Goal: Task Accomplishment & Management: Manage account settings

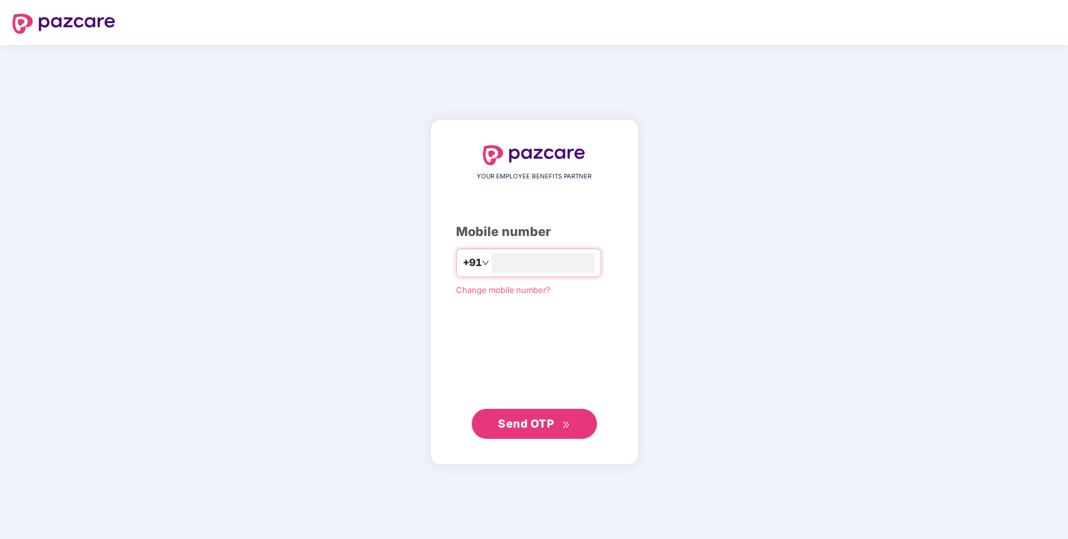
click at [636, 381] on div "YOUR EMPLOYEE BENEFITS PARTNER Mobile number +91 Change mobile number? Send OTP" at bounding box center [534, 293] width 208 height 346
click at [577, 260] on input "number" at bounding box center [543, 263] width 103 height 20
type input "**********"
click at [505, 424] on span "Send OTP" at bounding box center [526, 423] width 56 height 13
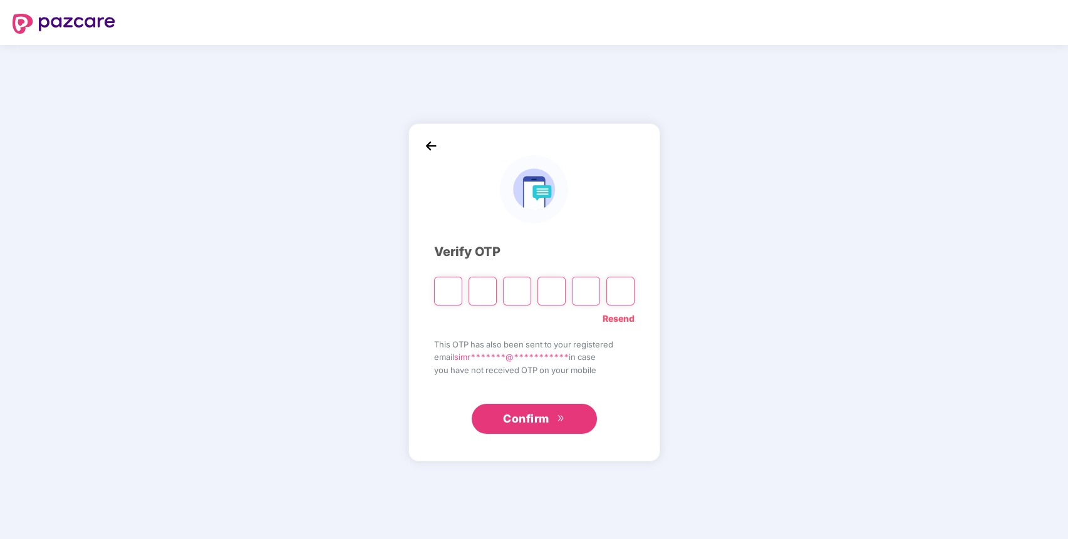
type input "*"
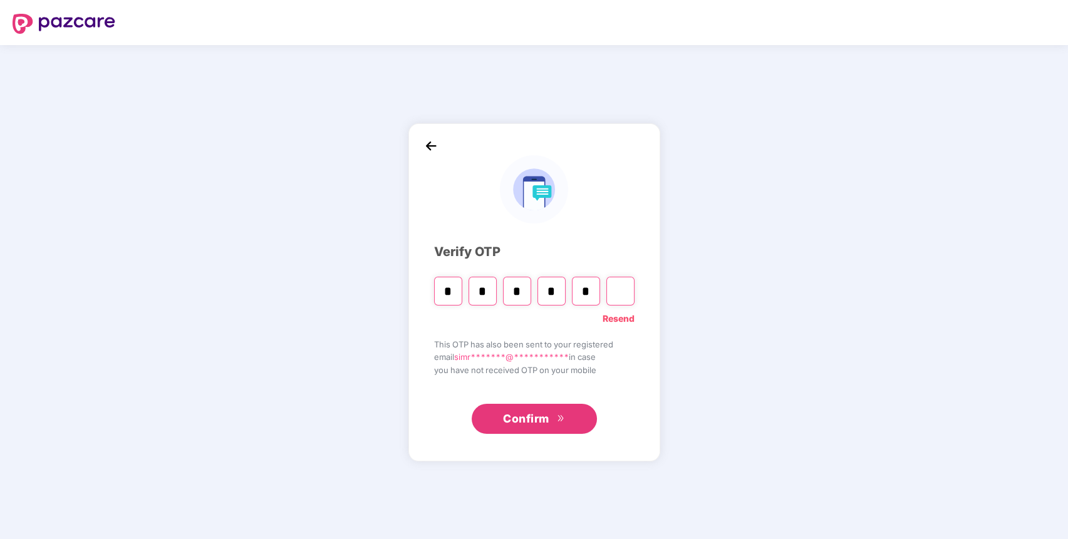
type input "*"
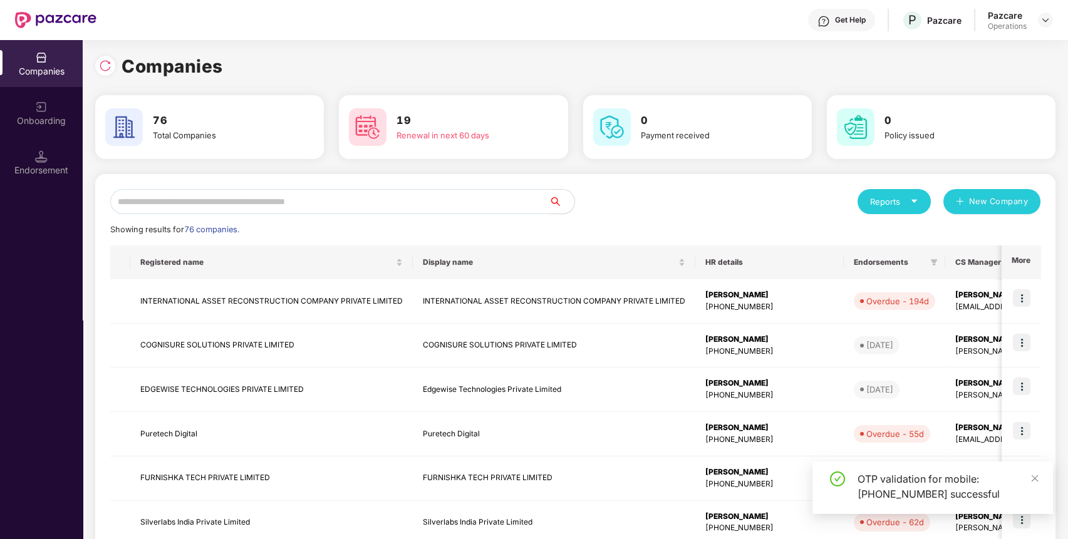
click at [513, 192] on input "text" at bounding box center [329, 201] width 439 height 25
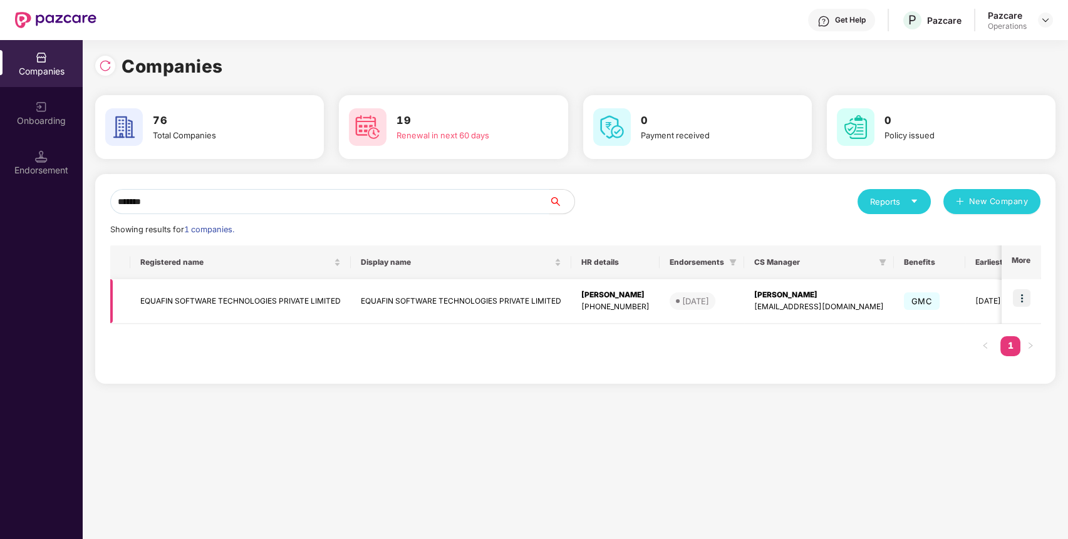
type input "*******"
click at [1025, 297] on img at bounding box center [1022, 298] width 18 height 18
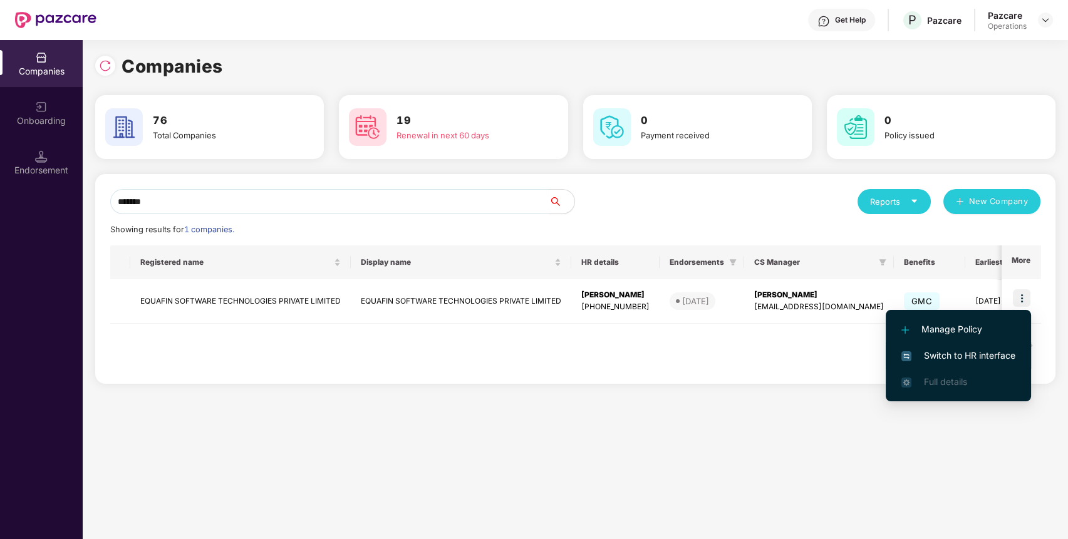
click at [991, 353] on span "Switch to HR interface" at bounding box center [958, 356] width 114 height 14
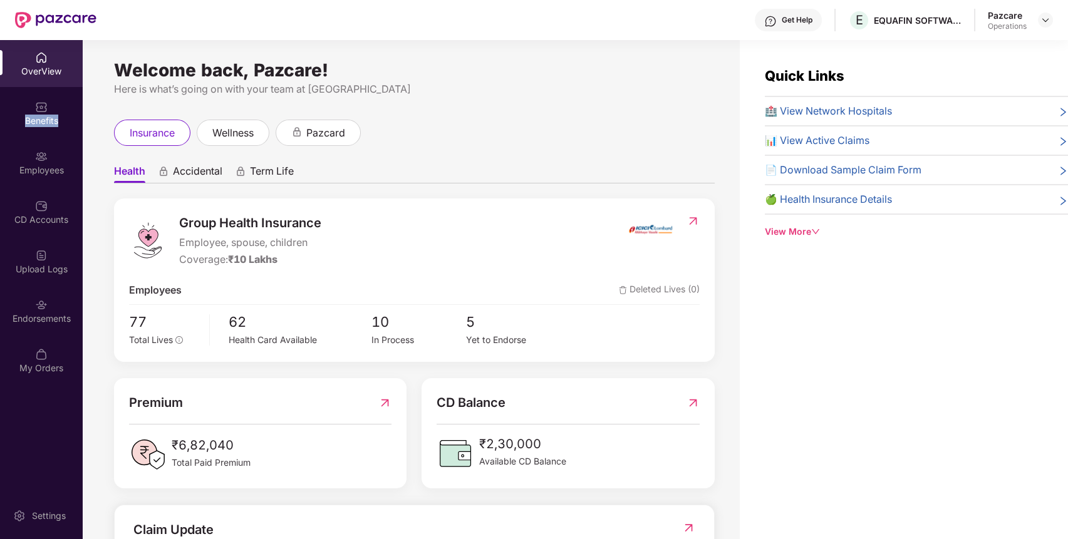
click at [46, 132] on div "Benefits" at bounding box center [41, 113] width 83 height 47
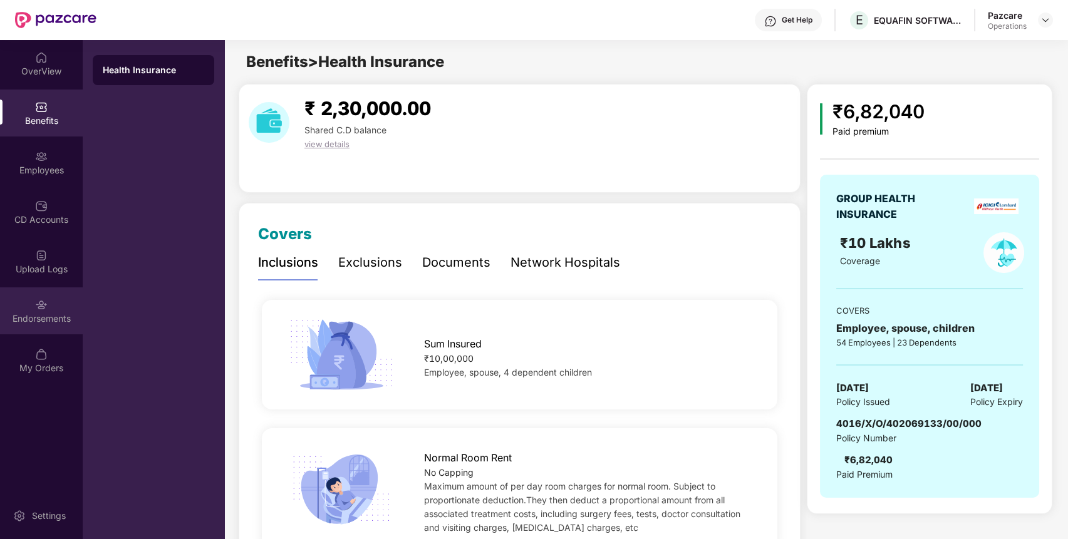
click at [39, 317] on div "Endorsements" at bounding box center [41, 319] width 83 height 13
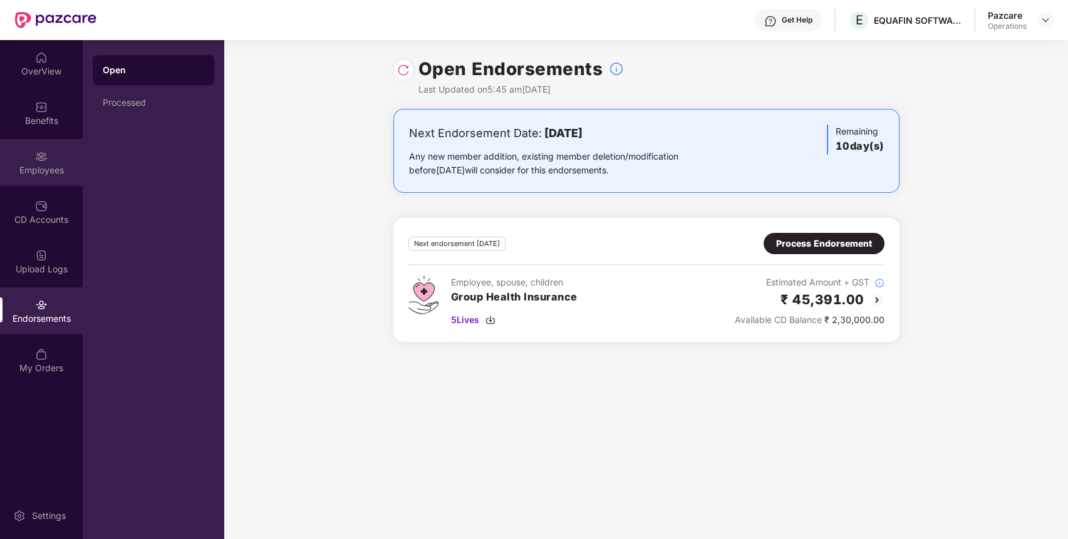
click at [60, 157] on div "Employees" at bounding box center [41, 162] width 83 height 47
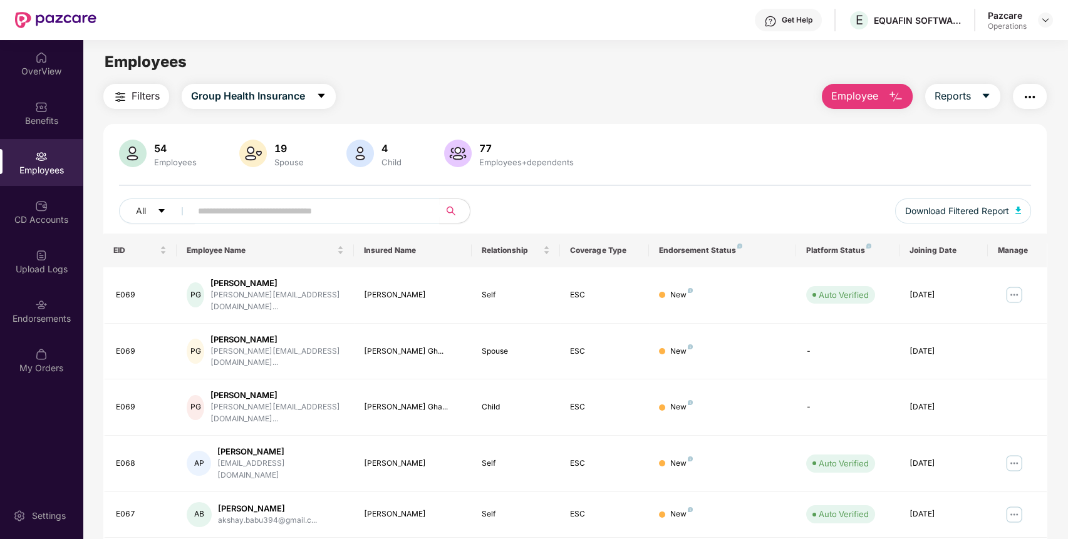
click at [1037, 95] on button "button" at bounding box center [1030, 96] width 34 height 25
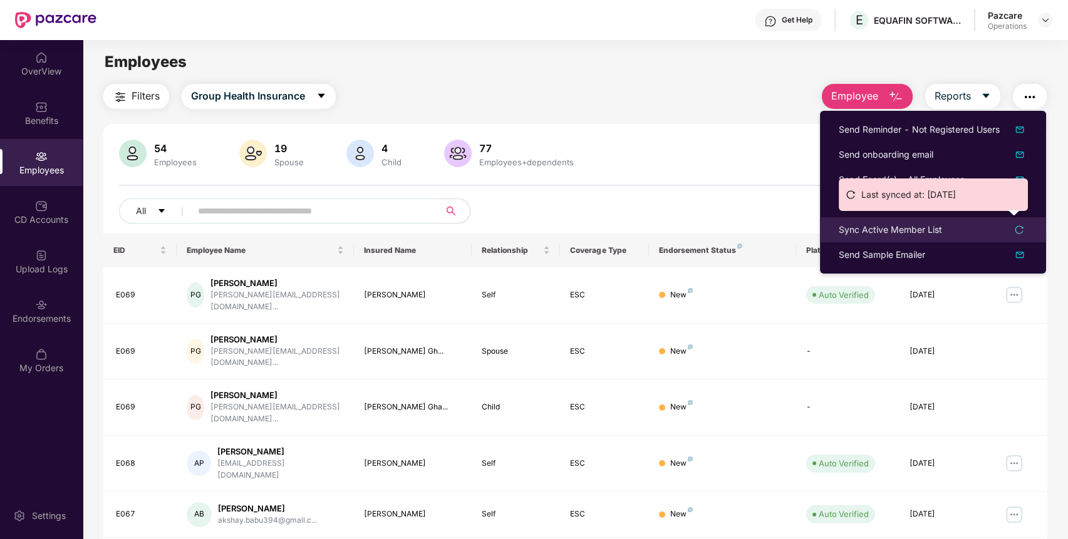
click at [904, 229] on div "Sync Active Member List" at bounding box center [890, 230] width 103 height 14
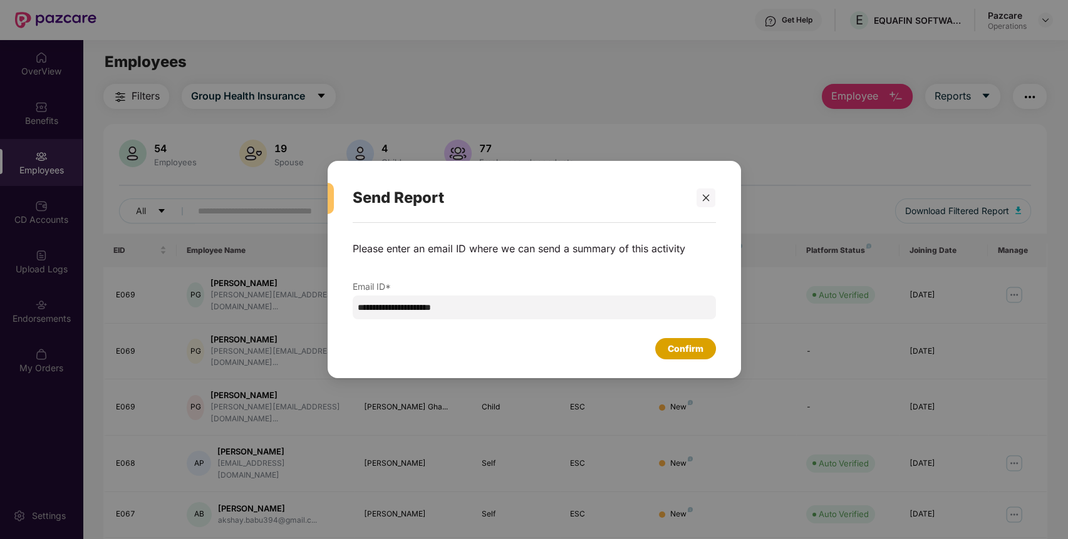
click at [698, 349] on div "Confirm" at bounding box center [686, 349] width 36 height 14
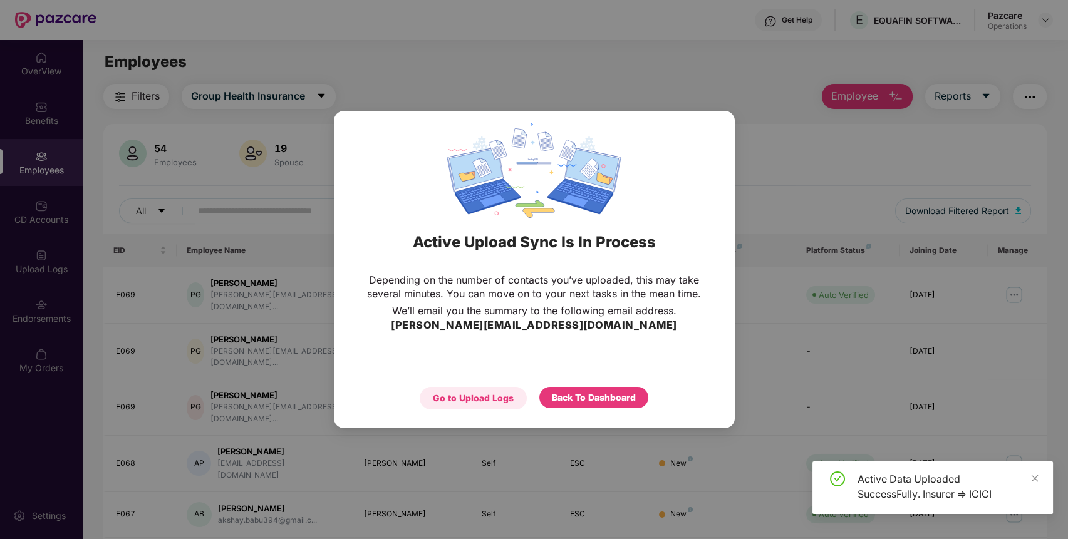
click at [512, 398] on div "Go to Upload Logs" at bounding box center [473, 398] width 81 height 14
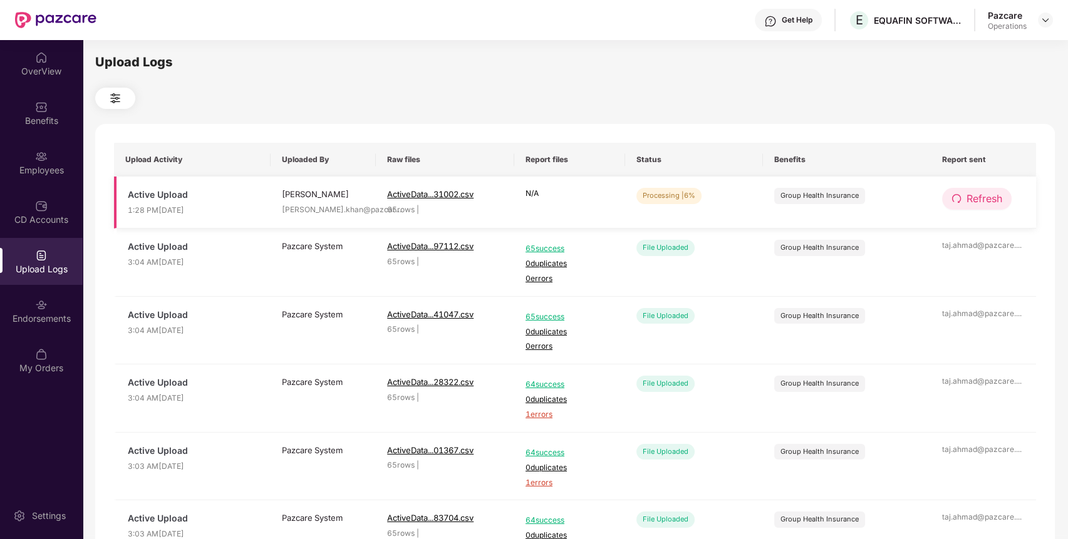
click at [992, 201] on span "Refresh" at bounding box center [984, 199] width 36 height 16
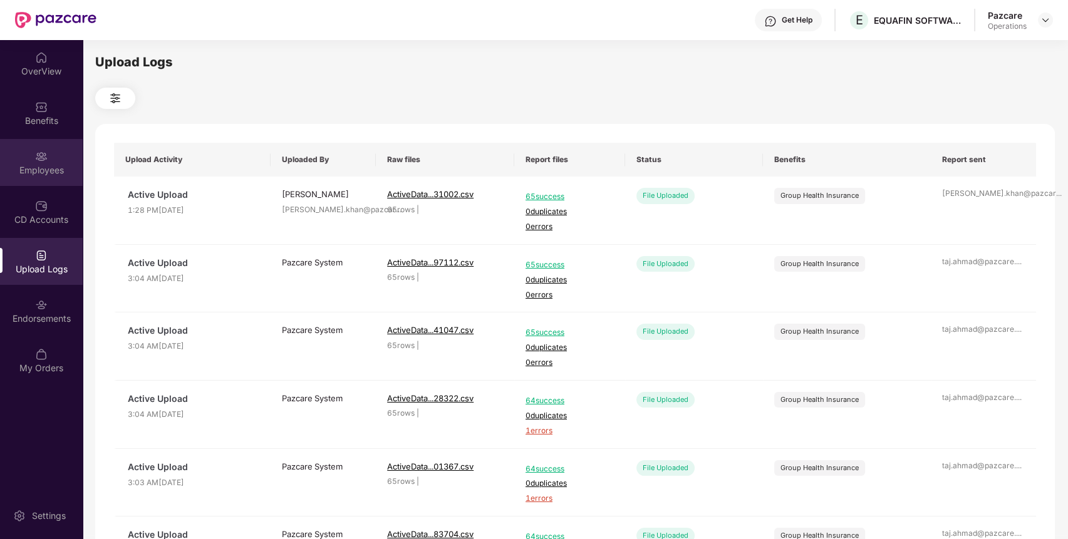
click at [39, 171] on div "Employees" at bounding box center [41, 170] width 83 height 13
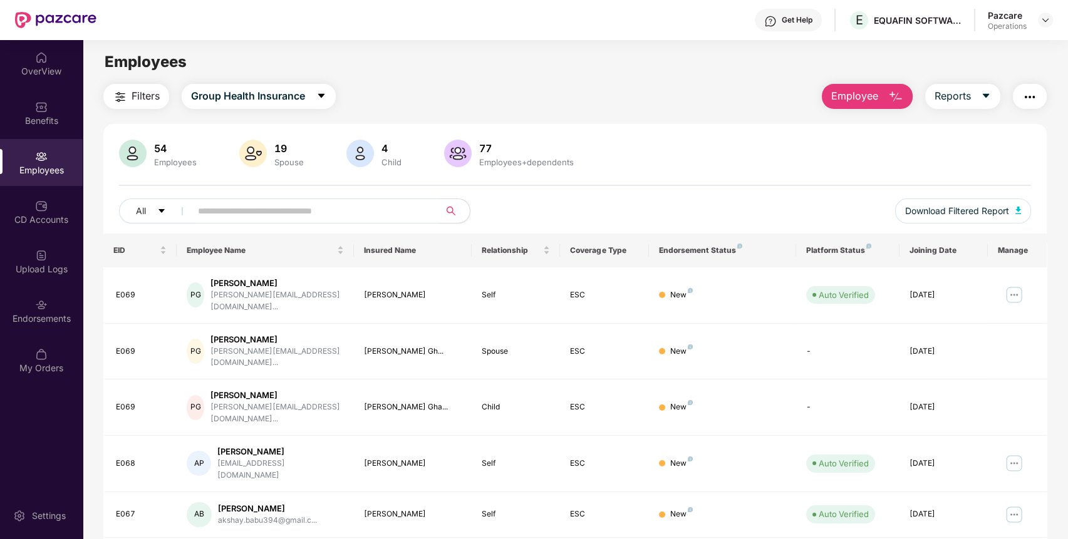
click at [132, 90] on span "Filters" at bounding box center [146, 96] width 28 height 16
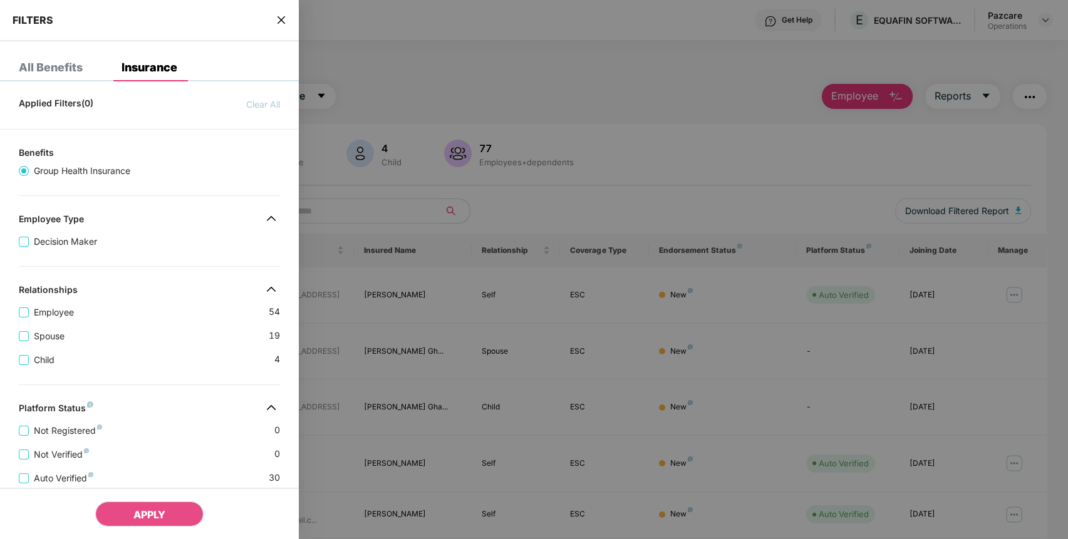
scroll to position [261, 0]
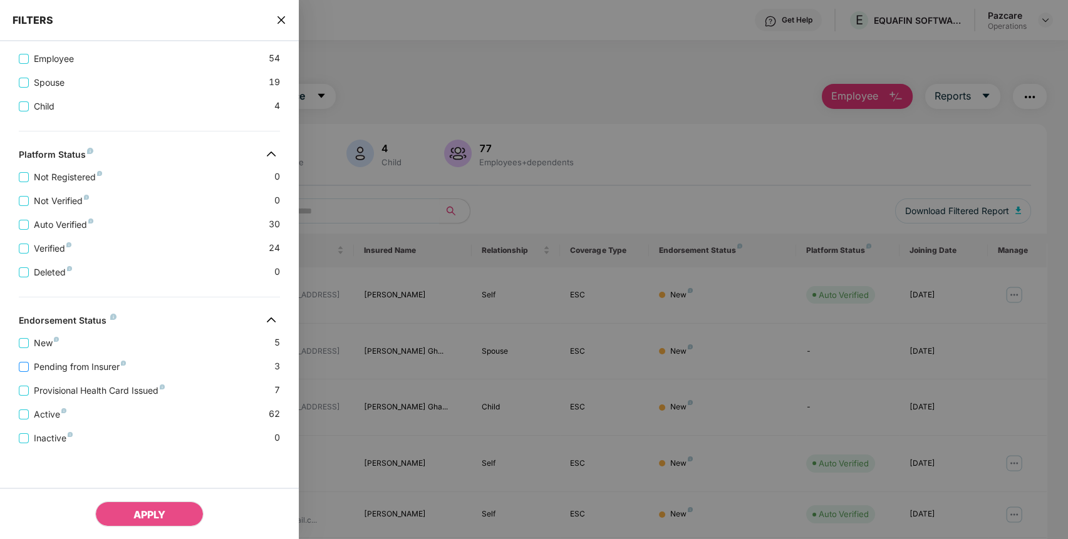
click at [46, 363] on span "Pending from Insurer" at bounding box center [80, 367] width 102 height 14
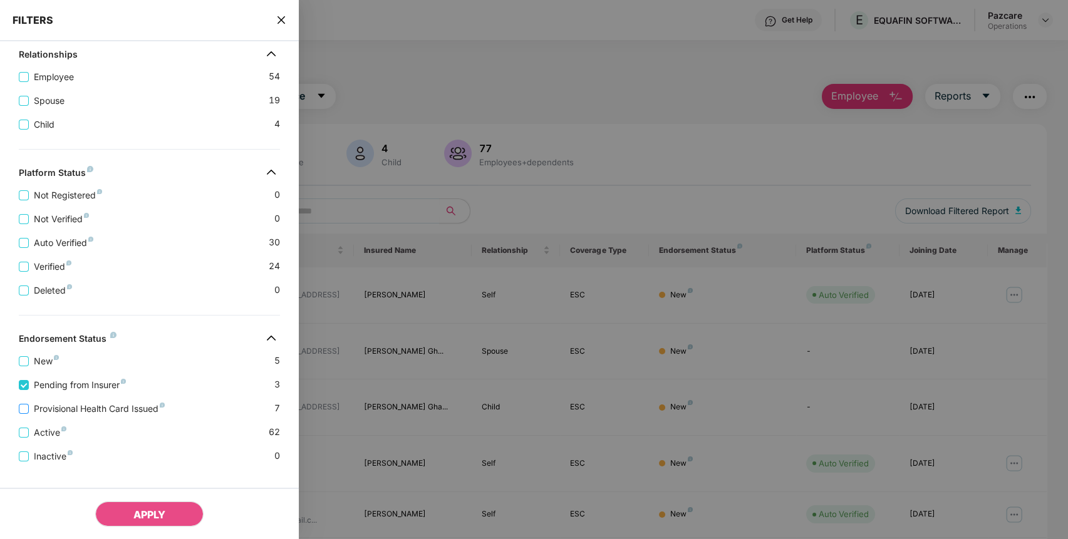
click at [73, 413] on span "Provisional Health Card Issued" at bounding box center [99, 409] width 141 height 14
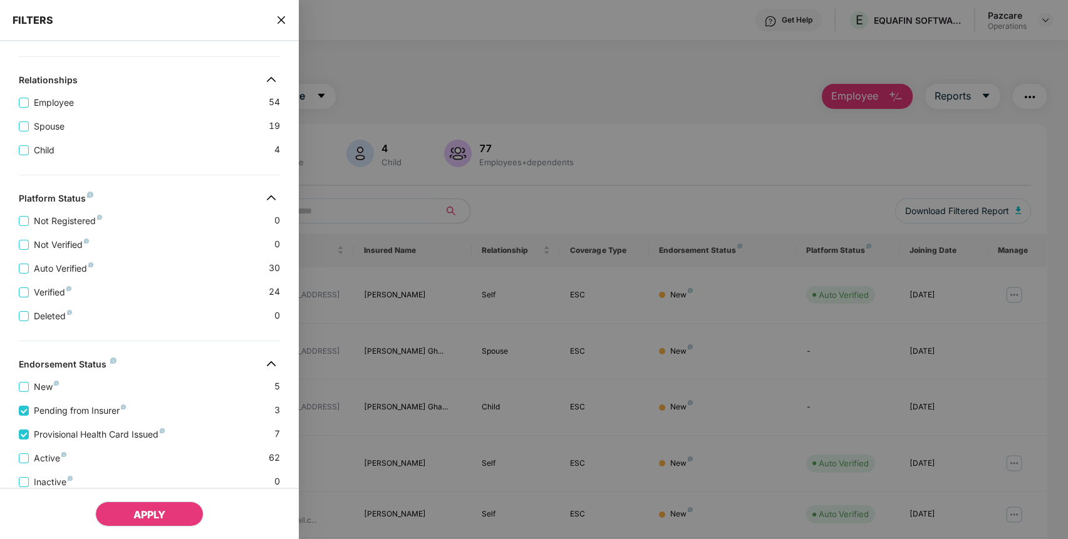
click at [166, 509] on button "APPLY" at bounding box center [149, 514] width 108 height 25
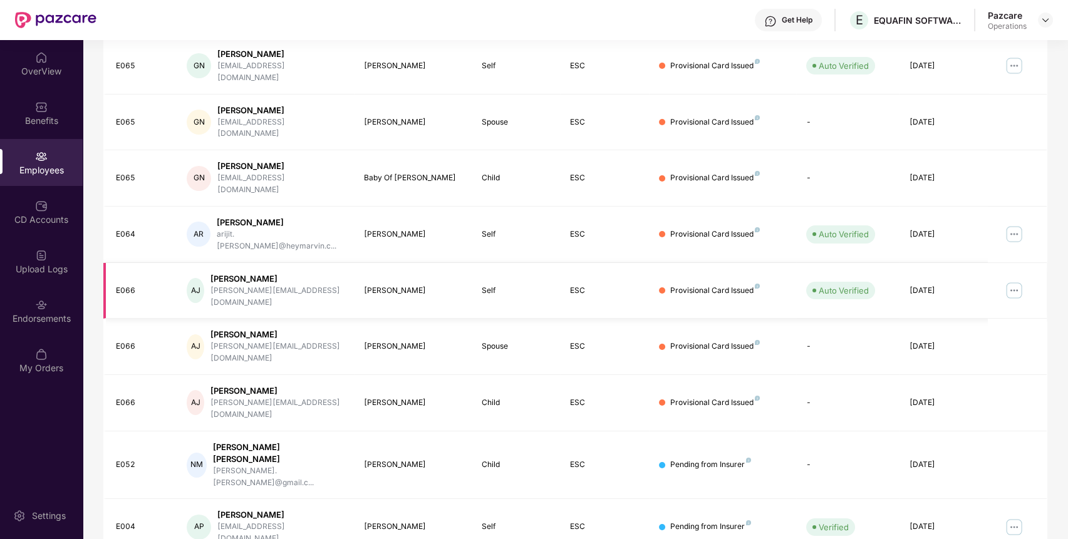
scroll to position [0, 0]
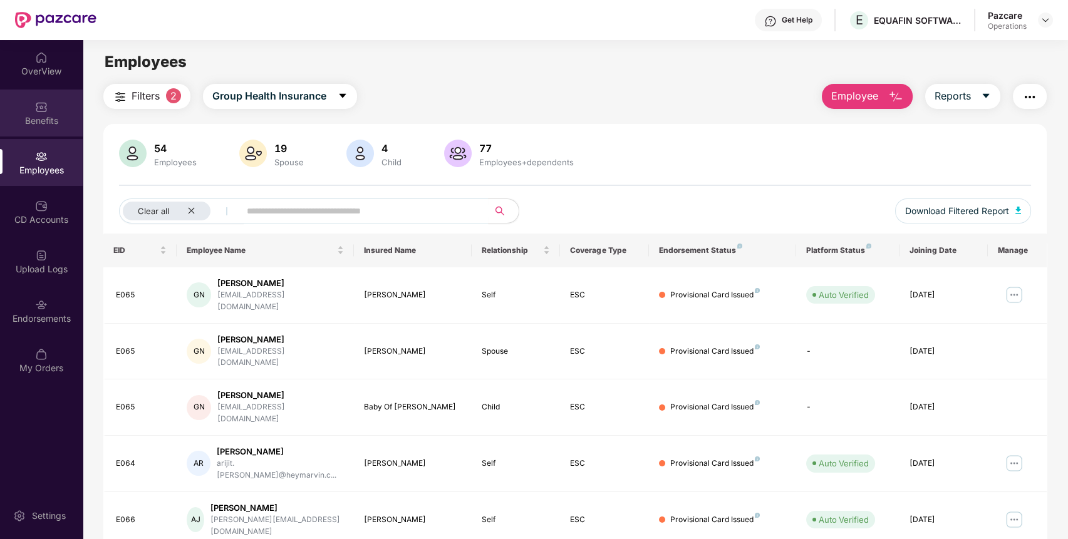
click at [44, 115] on div "Benefits" at bounding box center [41, 121] width 83 height 13
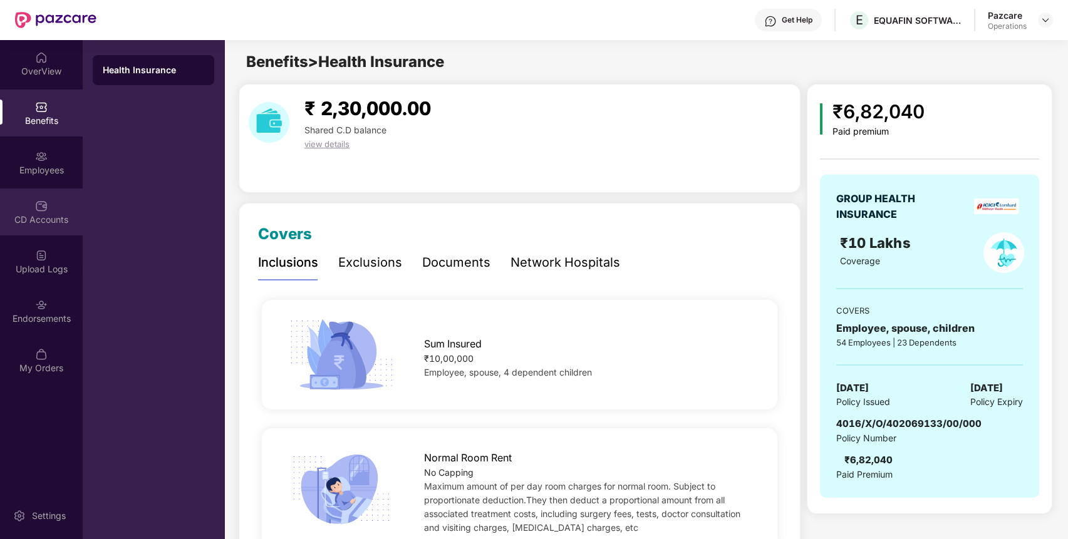
click at [34, 214] on div "CD Accounts" at bounding box center [41, 220] width 83 height 13
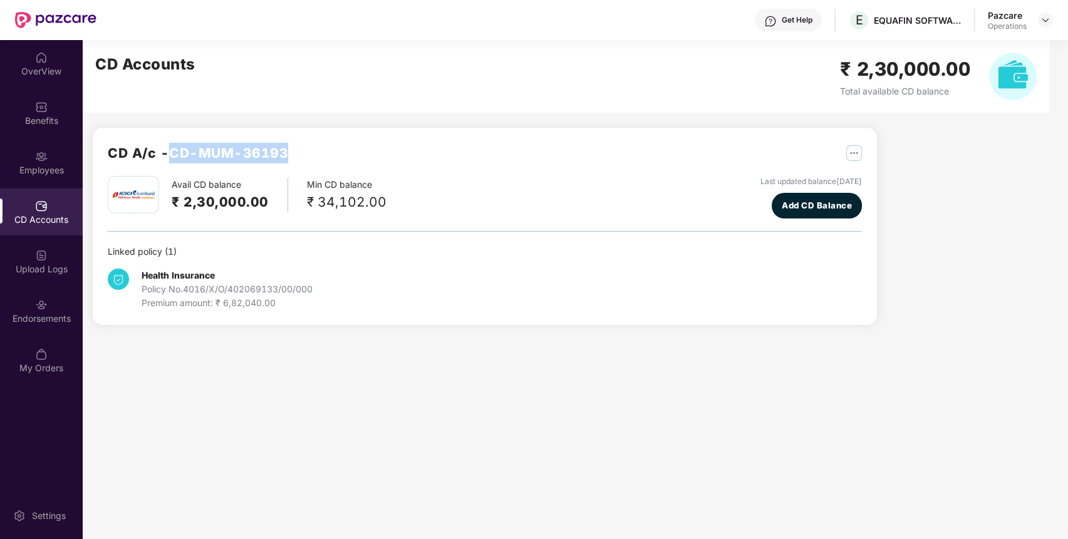
drag, startPoint x: 296, startPoint y: 153, endPoint x: 173, endPoint y: 159, distance: 122.3
click at [173, 159] on div "CD A/c - CD-MUM-36193" at bounding box center [485, 159] width 754 height 33
copy h2 "CD-MUM-36193"
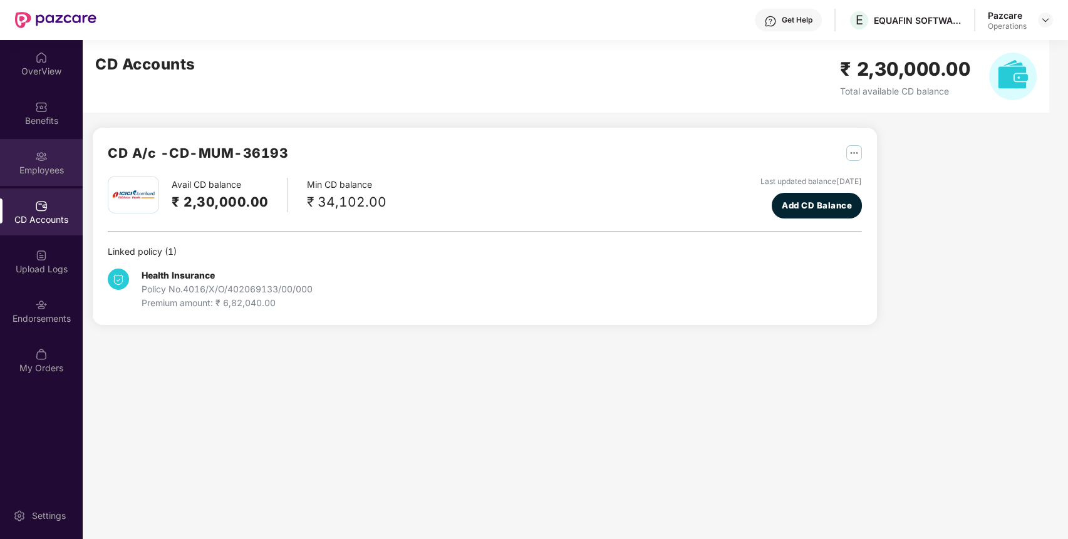
click at [50, 173] on div "Employees" at bounding box center [41, 170] width 83 height 13
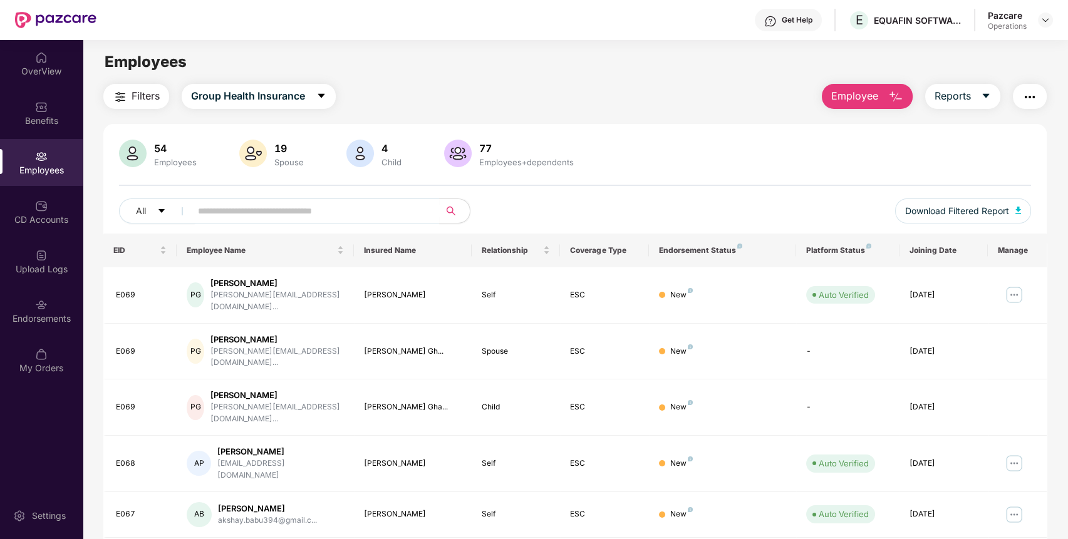
click at [1031, 106] on button "button" at bounding box center [1030, 96] width 34 height 25
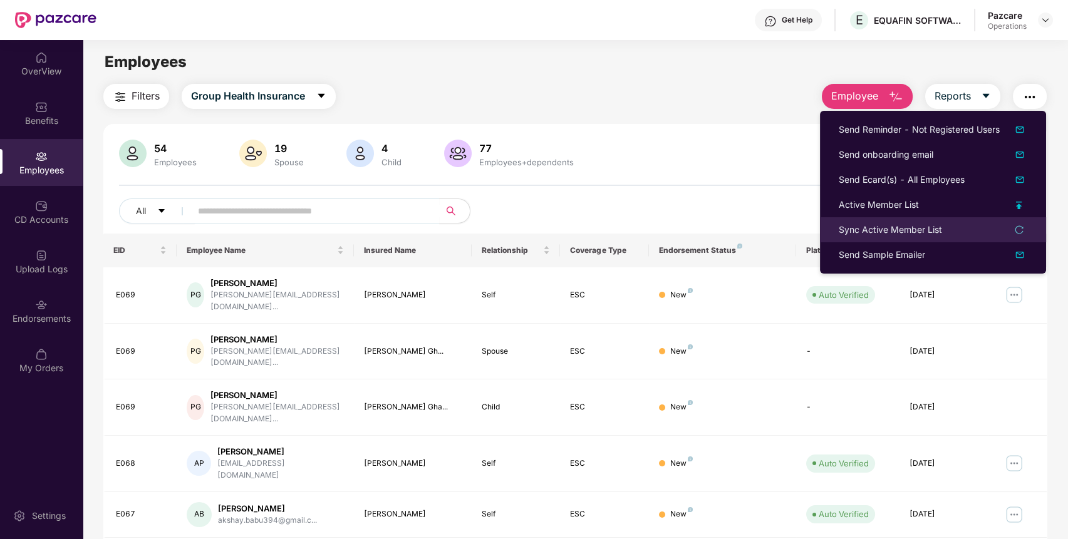
click at [903, 222] on li "Sync Active Member List" at bounding box center [933, 229] width 226 height 25
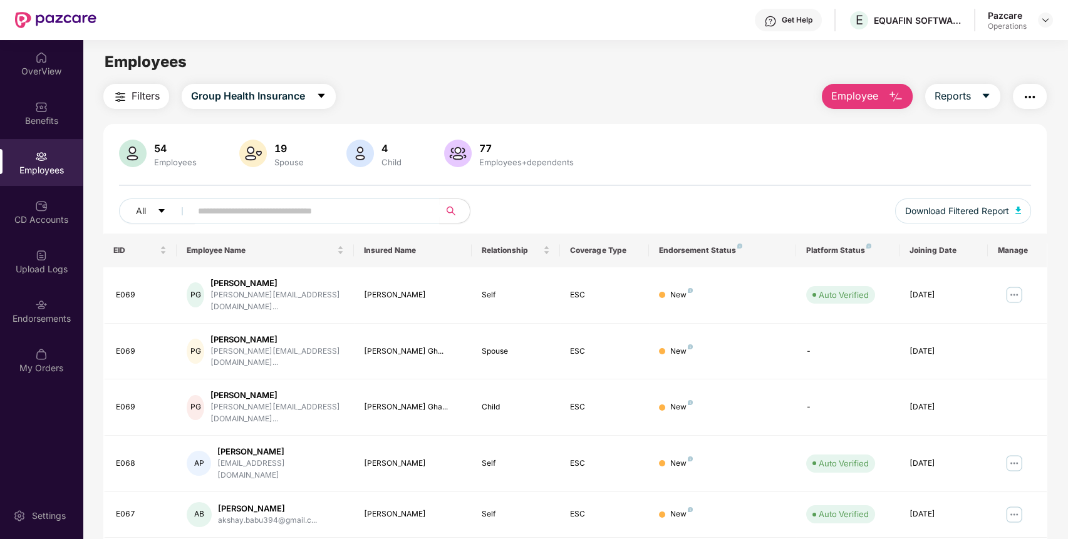
click at [1023, 91] on img "button" at bounding box center [1029, 97] width 15 height 15
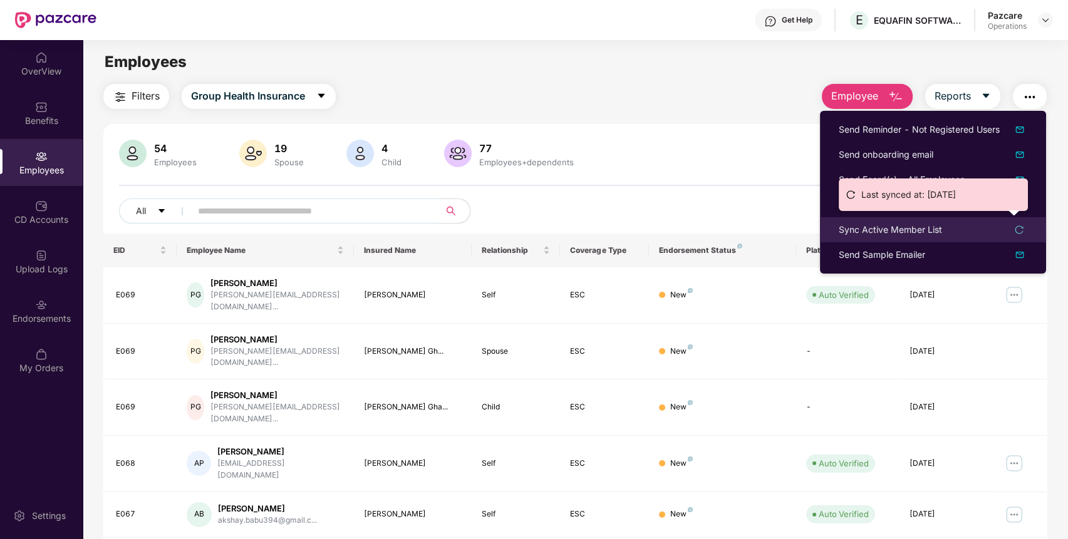
click at [891, 227] on div "Sync Active Member List" at bounding box center [890, 230] width 103 height 14
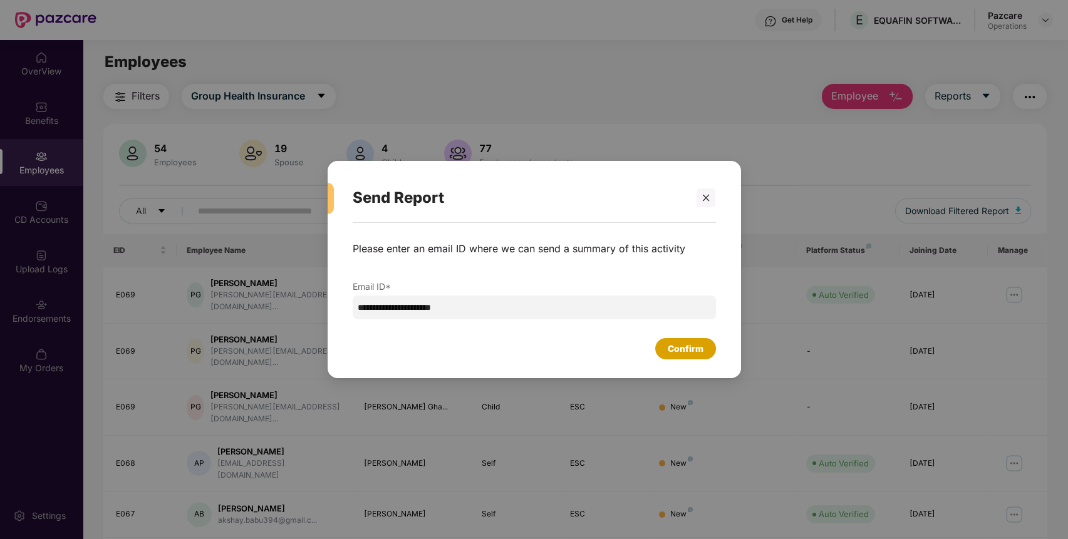
click at [702, 342] on div "Confirm" at bounding box center [686, 349] width 36 height 14
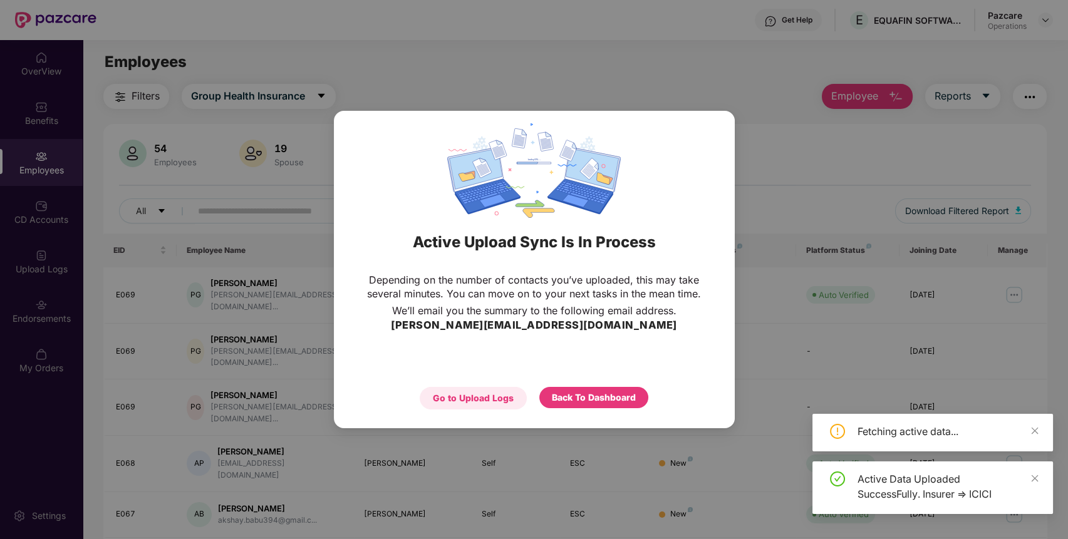
click at [492, 398] on div "Go to Upload Logs" at bounding box center [473, 398] width 81 height 14
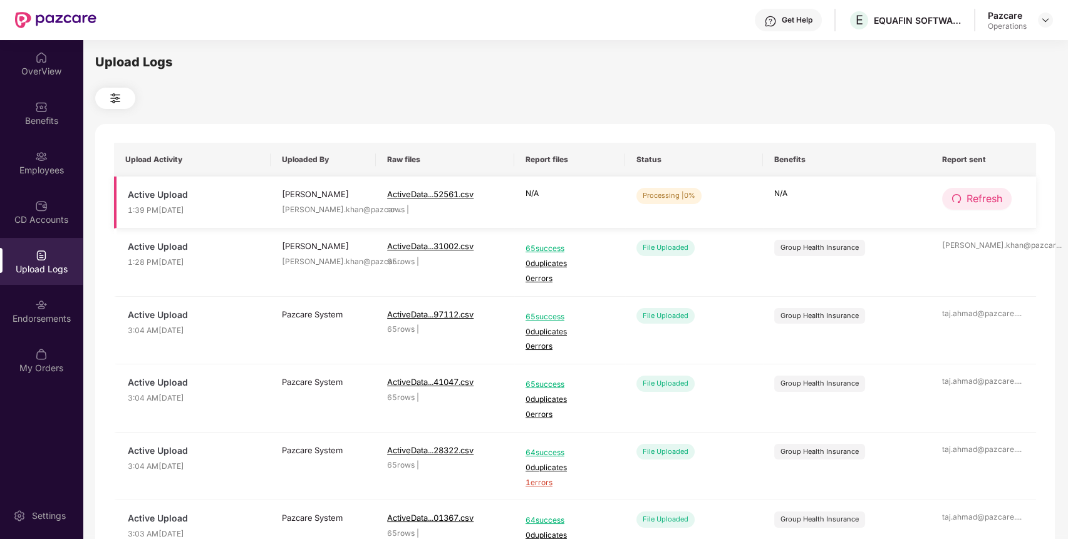
click at [982, 201] on span "Refresh" at bounding box center [984, 199] width 36 height 16
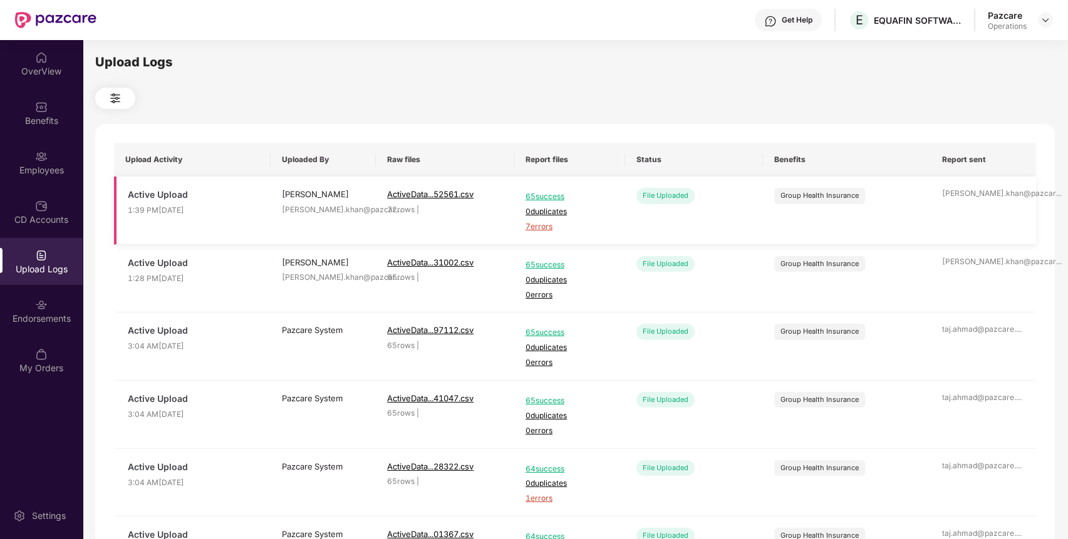
click at [544, 226] on span "7 errors" at bounding box center [569, 227] width 88 height 12
click at [24, 123] on div "Benefits" at bounding box center [41, 121] width 83 height 13
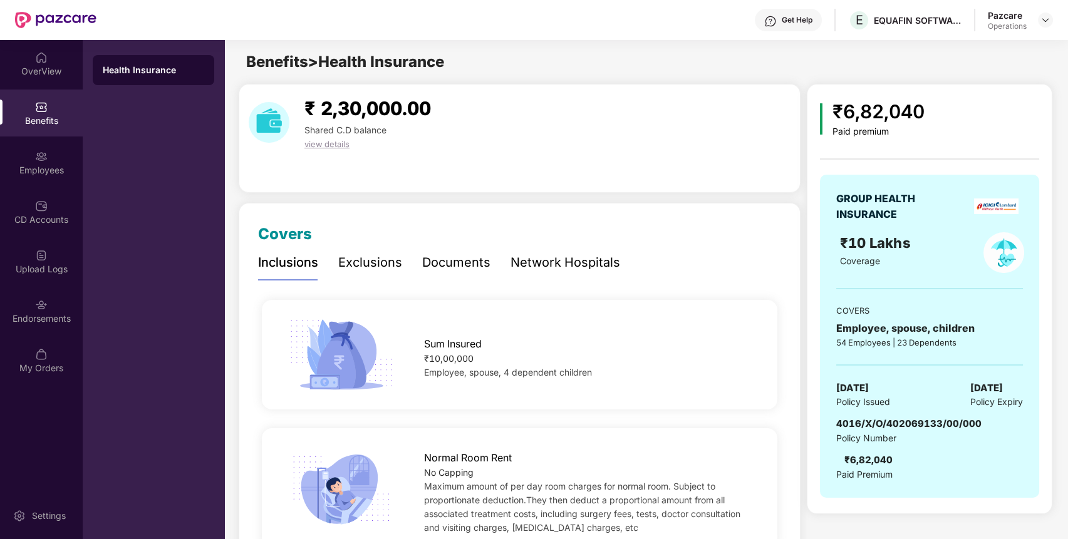
click at [943, 421] on span "4016/X/O/402069133/00/000" at bounding box center [908, 424] width 145 height 12
copy span "4016/X/O/402069133/00/000"
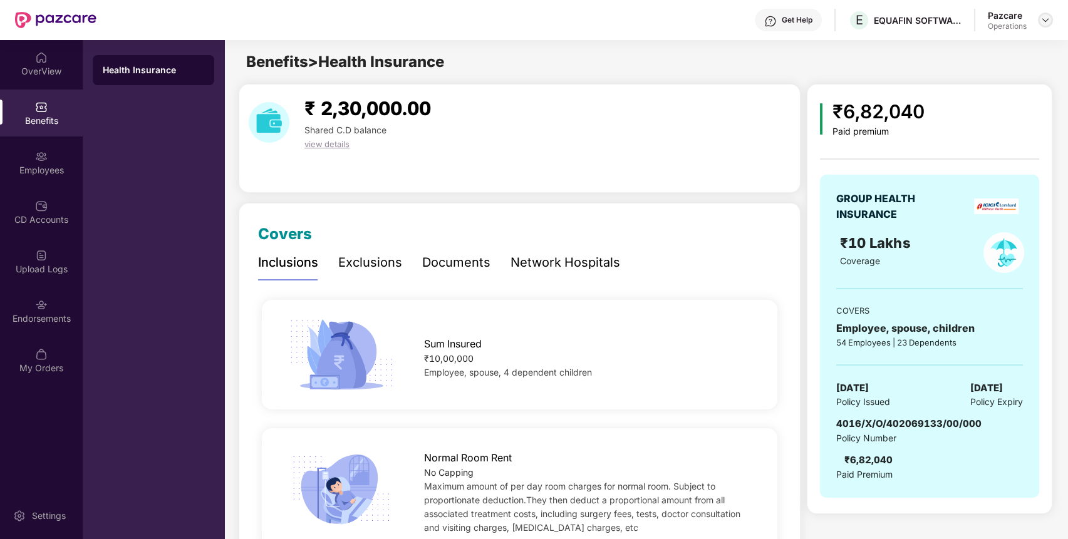
click at [1047, 25] on div at bounding box center [1045, 20] width 15 height 15
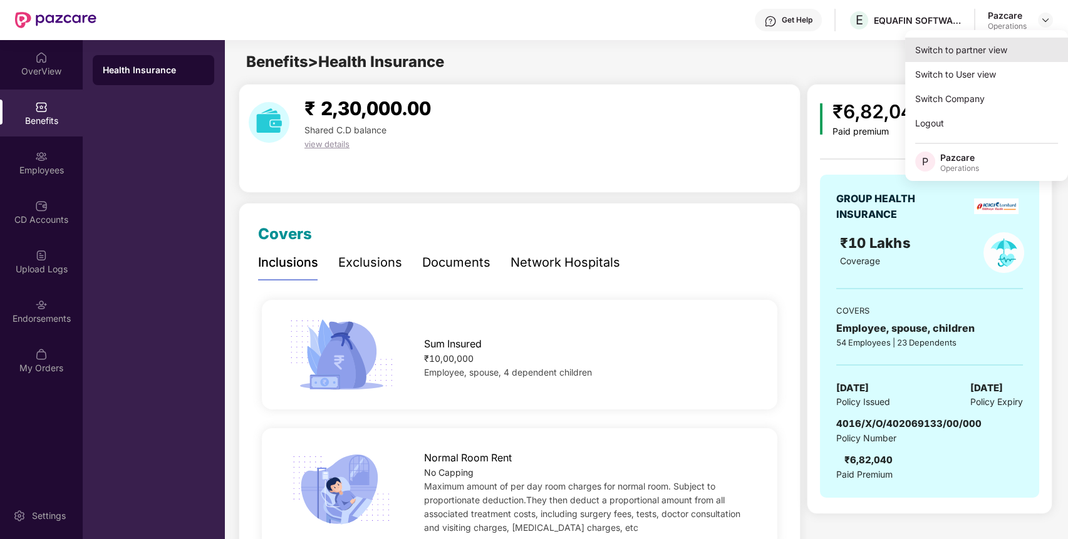
click at [1007, 49] on div "Switch to partner view" at bounding box center [986, 50] width 163 height 24
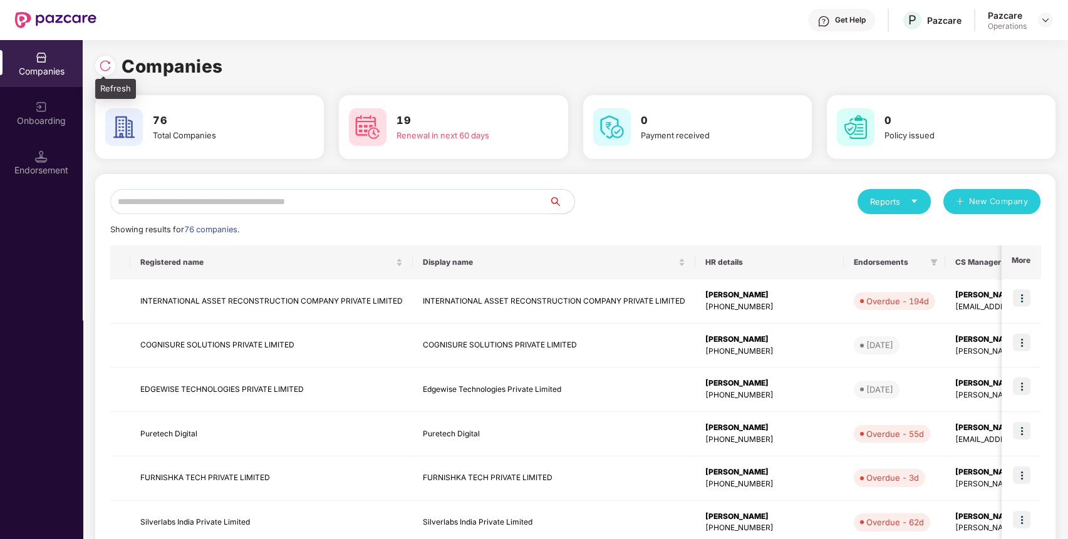
click at [111, 63] on img at bounding box center [105, 65] width 13 height 13
click at [395, 194] on input "text" at bounding box center [329, 201] width 439 height 25
type input "*"
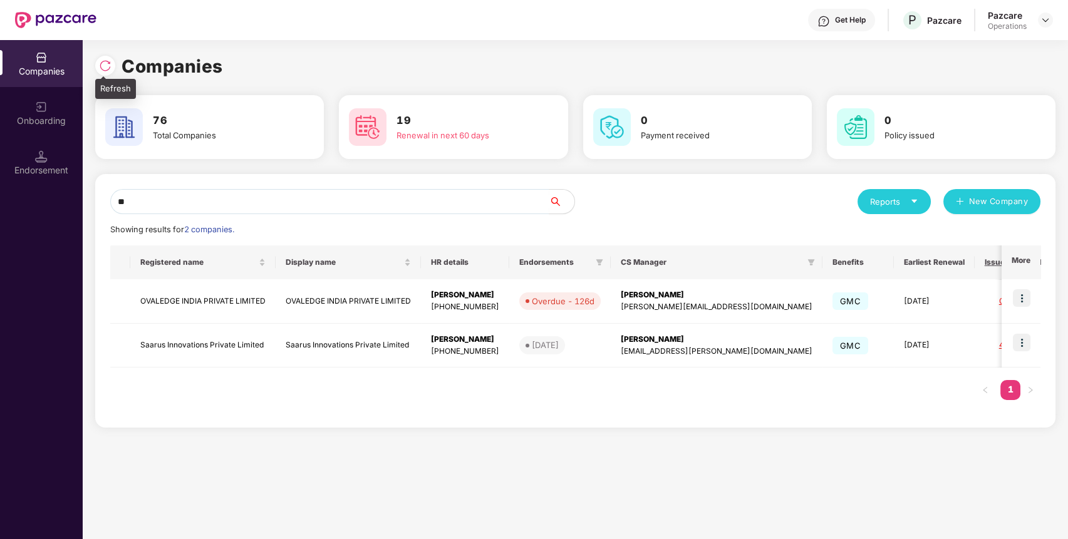
click at [107, 70] on img at bounding box center [105, 65] width 13 height 13
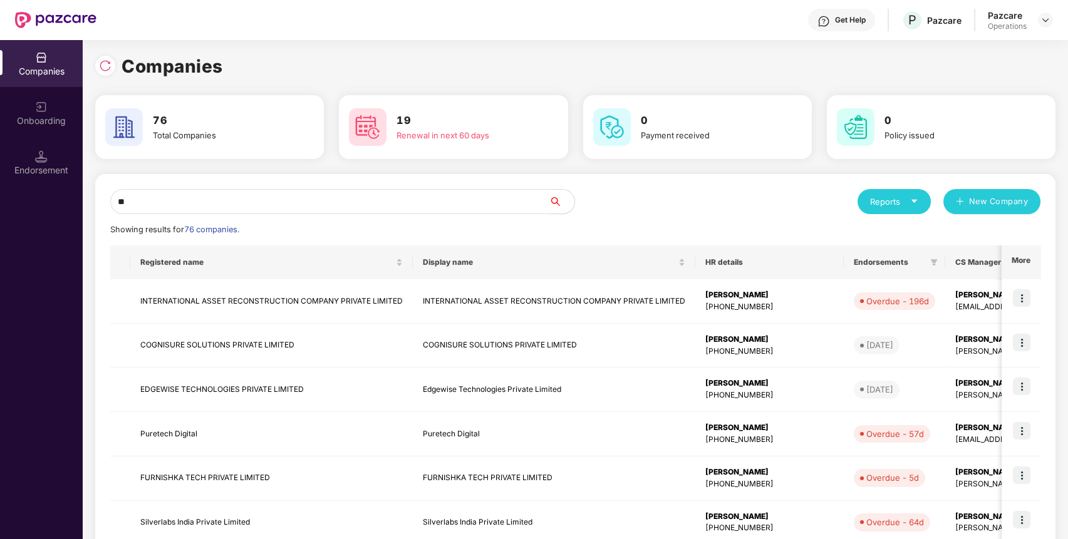
click at [394, 201] on input "**" at bounding box center [329, 201] width 439 height 25
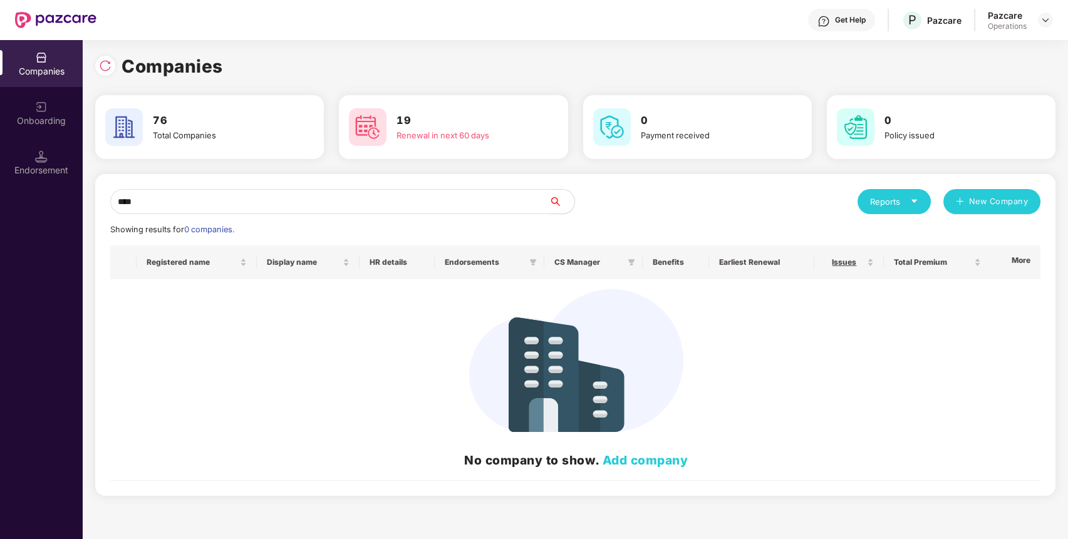
type input "****"
